Goal: Transaction & Acquisition: Purchase product/service

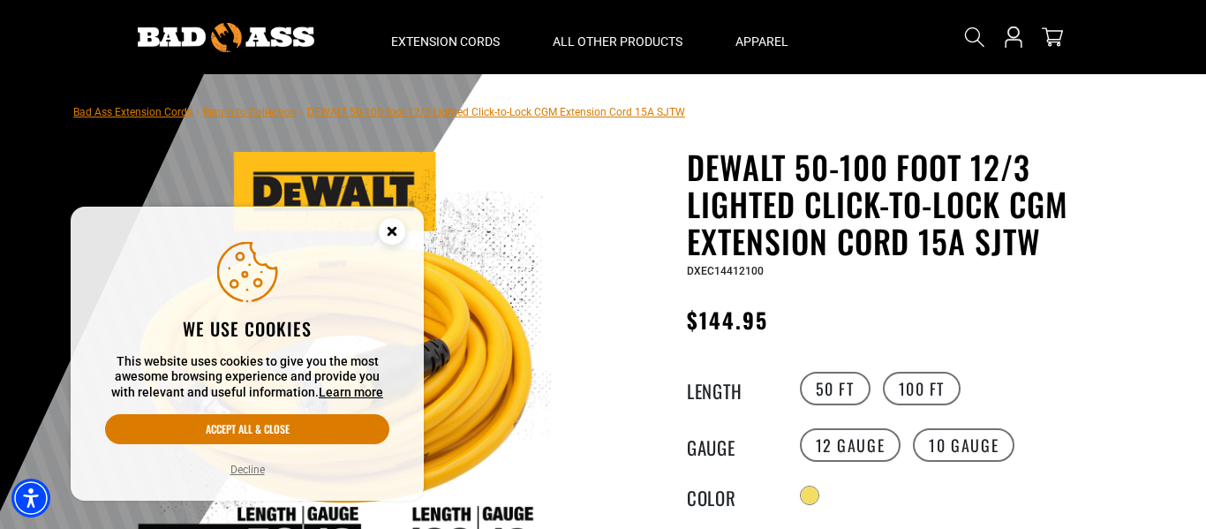
scroll to position [59, 0]
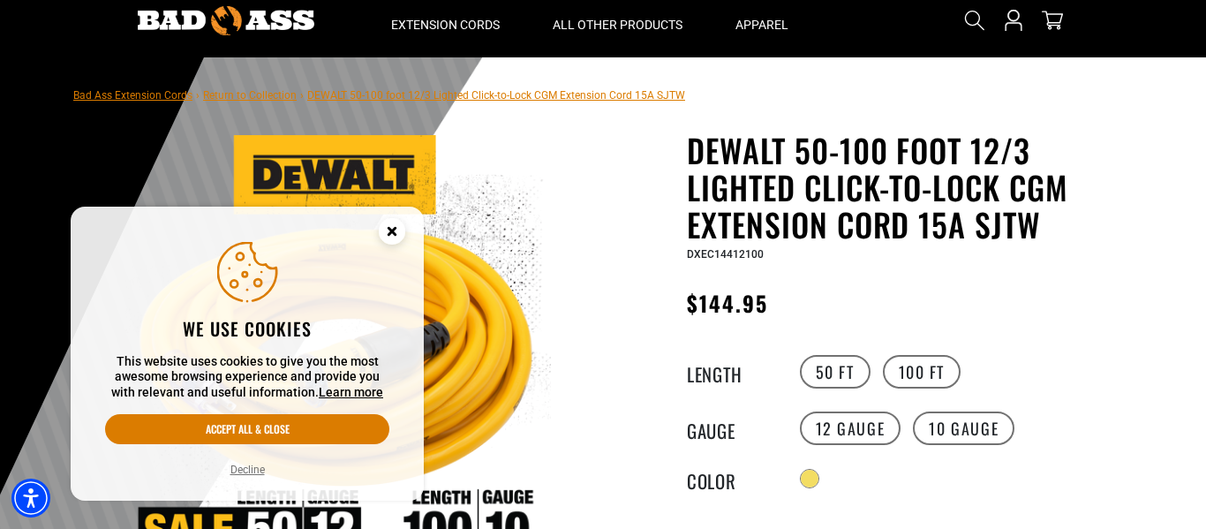
click at [393, 228] on icon "Close this option" at bounding box center [391, 231] width 6 height 6
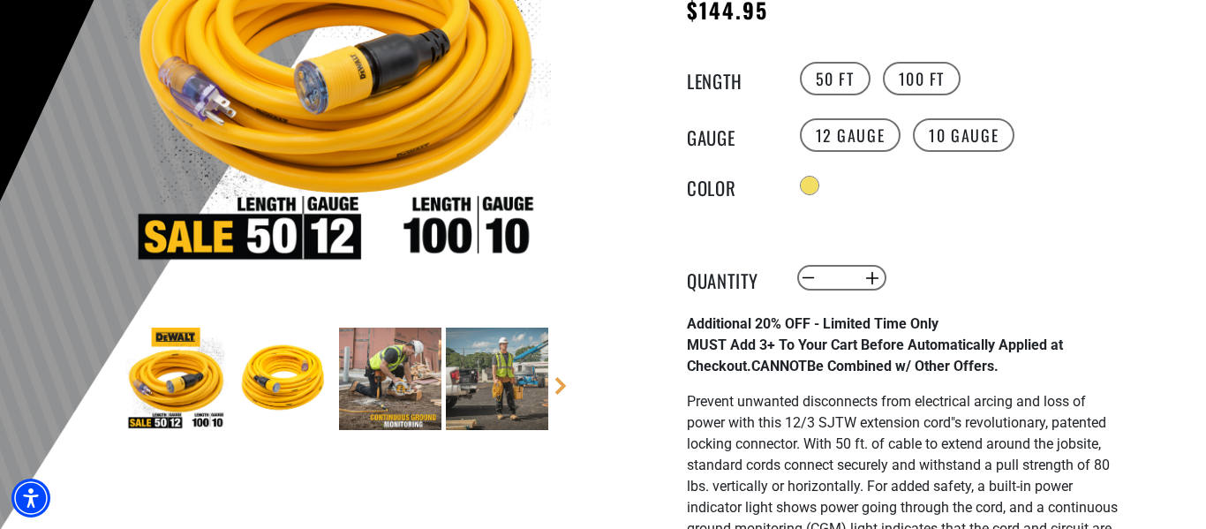
scroll to position [371, 0]
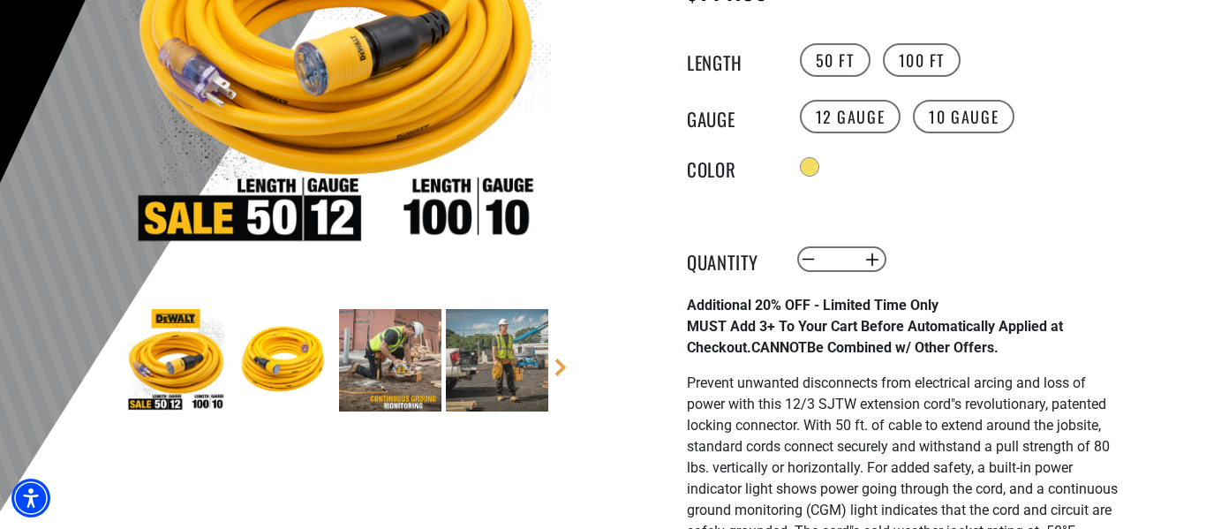
click at [292, 362] on img at bounding box center [283, 360] width 102 height 102
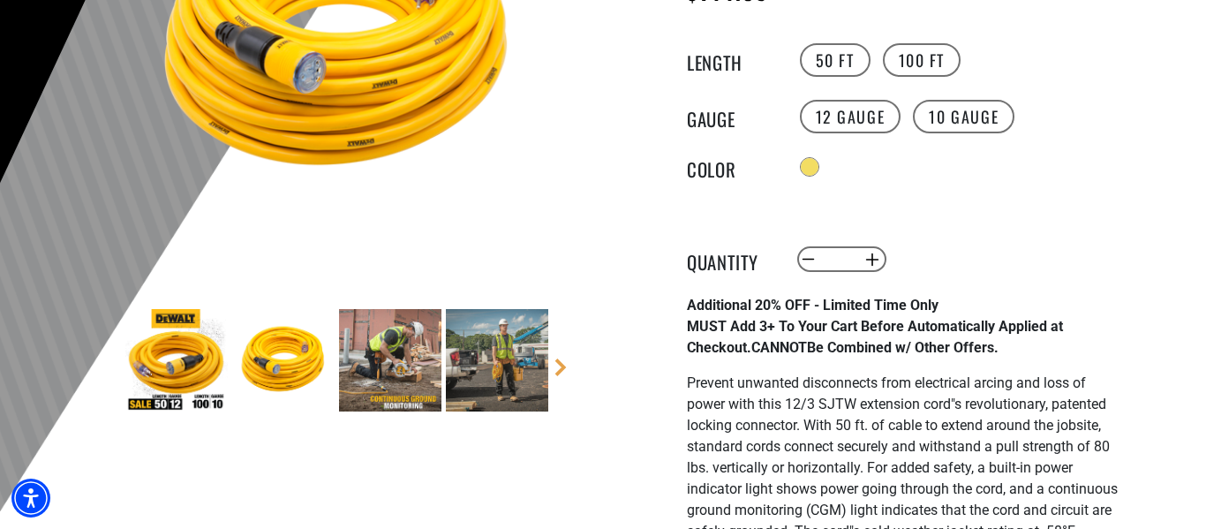
click at [183, 356] on img at bounding box center [176, 360] width 102 height 102
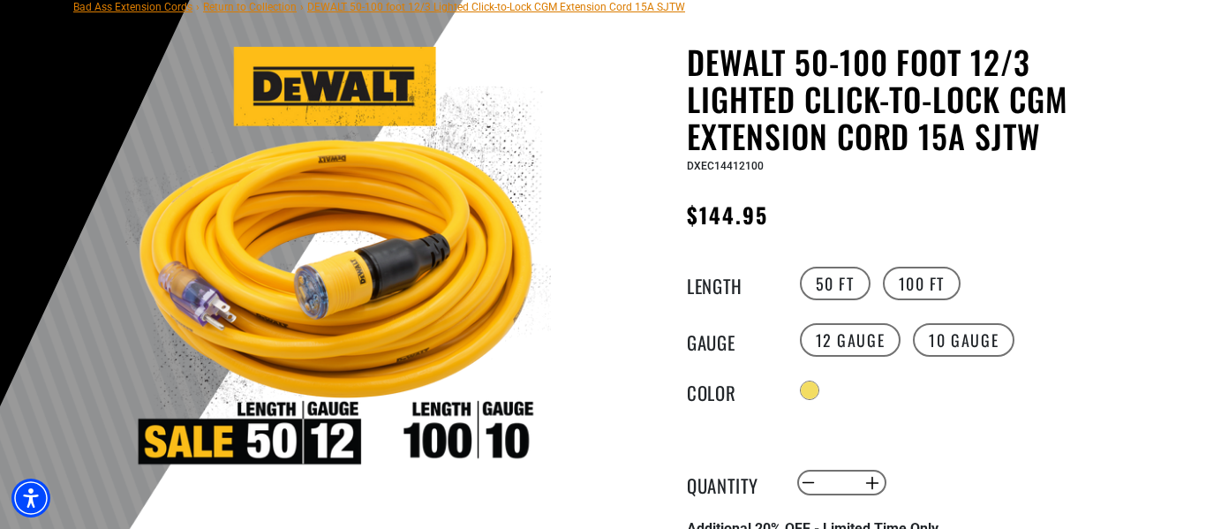
scroll to position [153, 0]
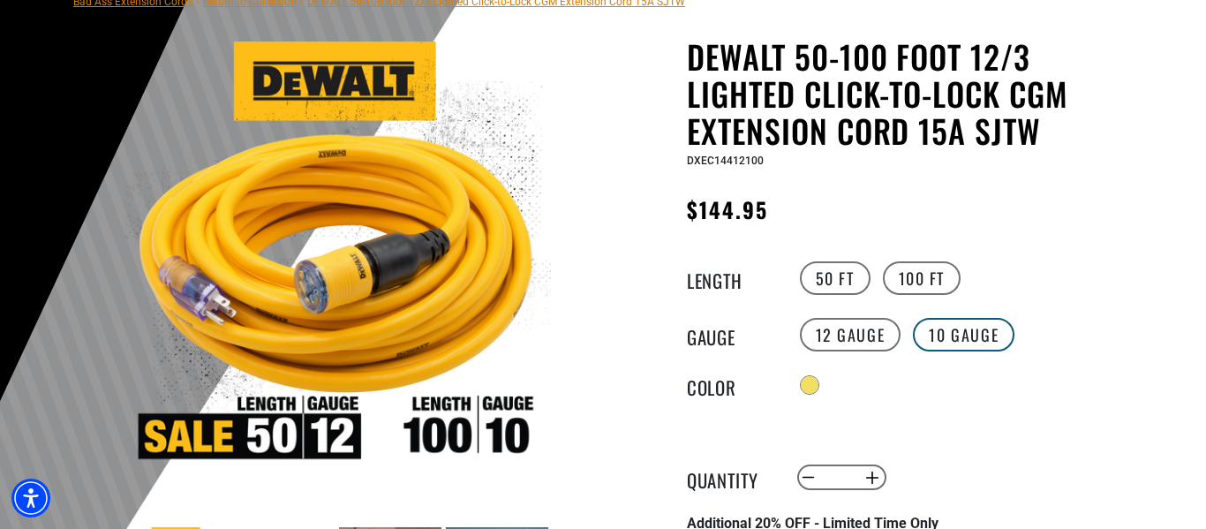
click at [991, 337] on label "10 Gauge" at bounding box center [964, 335] width 102 height 34
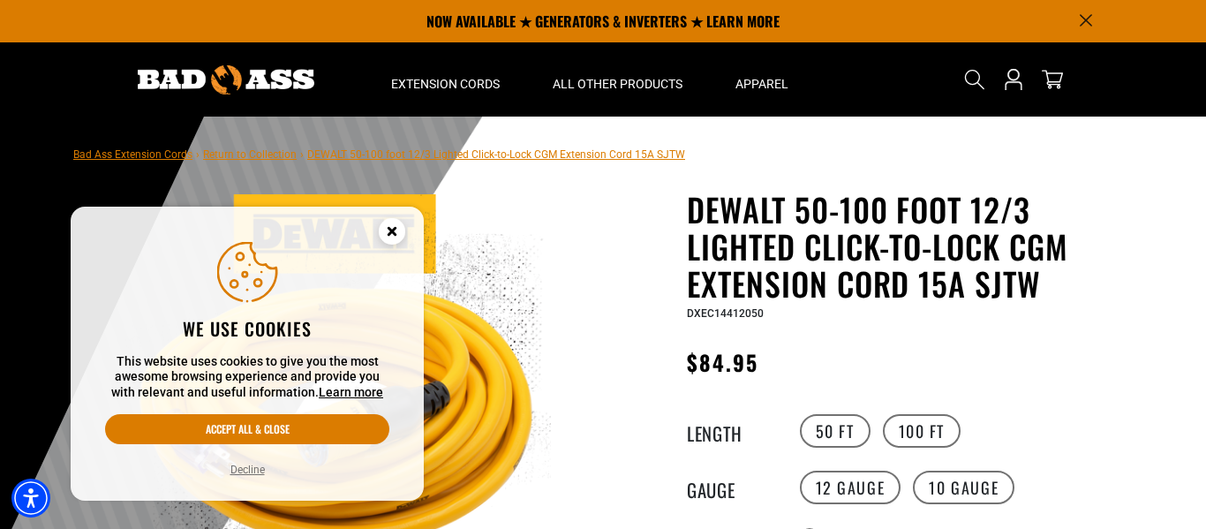
click at [381, 236] on circle "Close this option" at bounding box center [392, 231] width 26 height 26
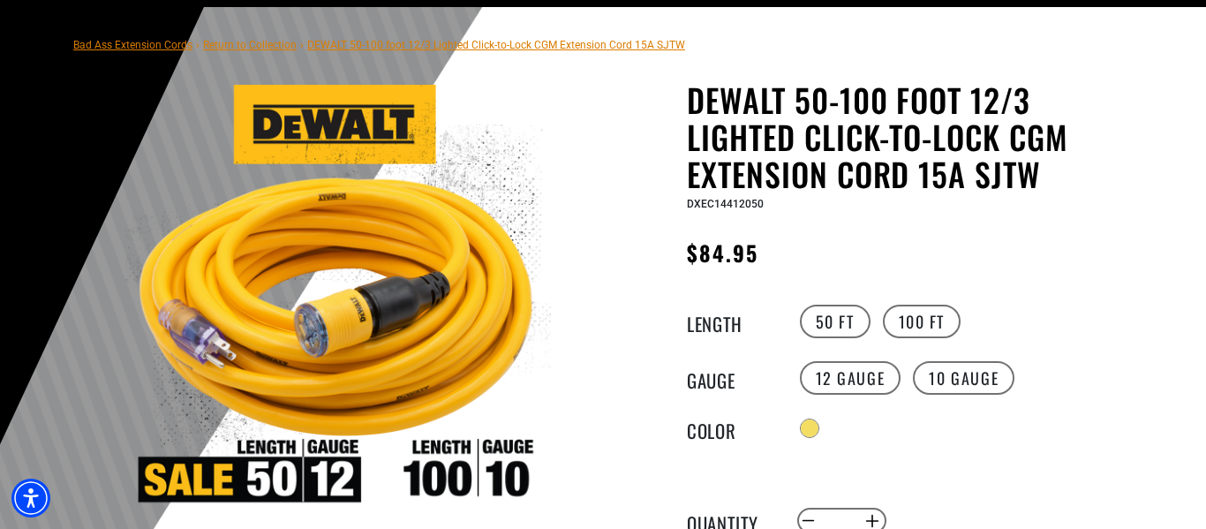
scroll to position [110, 0]
